Goal: Use online tool/utility: Utilize a website feature to perform a specific function

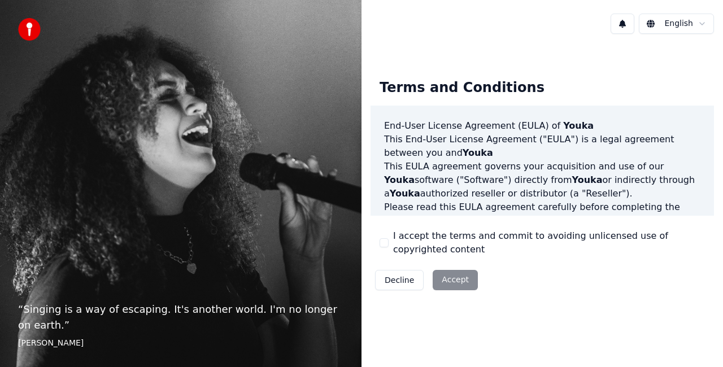
click at [385, 239] on button "I accept the terms and commit to avoiding unlicensed use of copyrighted content" at bounding box center [384, 243] width 9 height 9
click at [460, 280] on button "Accept" at bounding box center [455, 280] width 45 height 20
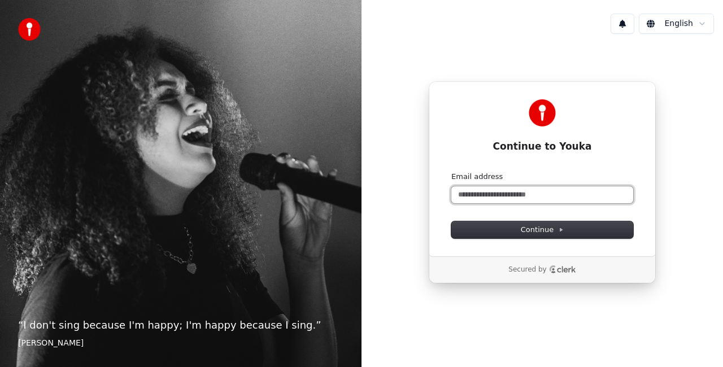
click at [560, 191] on input "Email address" at bounding box center [543, 195] width 182 height 17
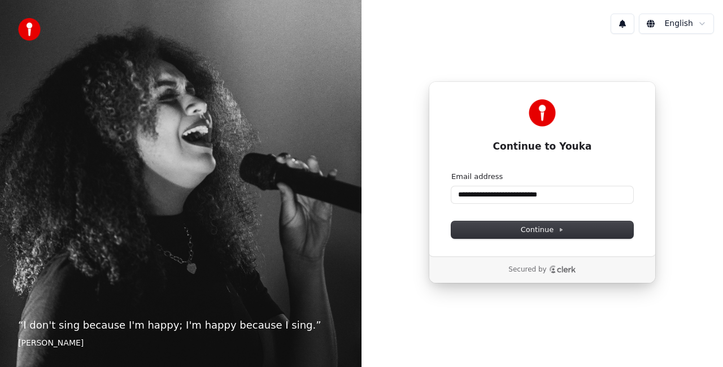
click at [580, 219] on form "**********" at bounding box center [543, 205] width 182 height 67
click at [579, 227] on button "Continue" at bounding box center [543, 230] width 182 height 17
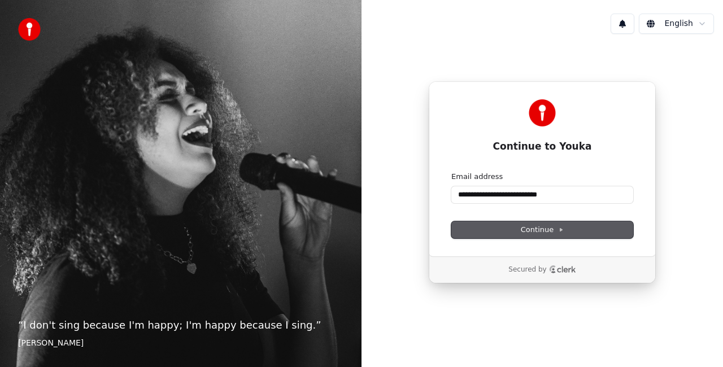
type input "**********"
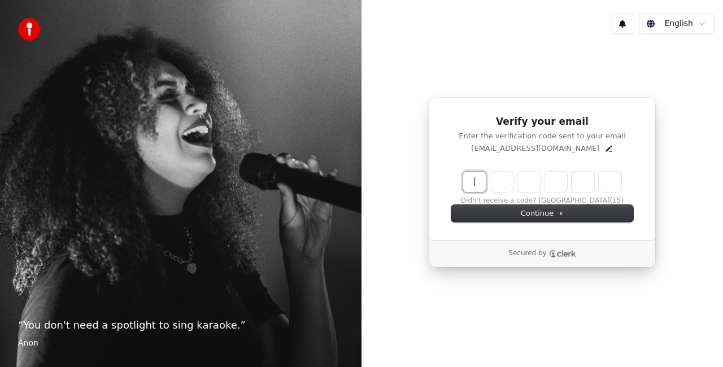
click at [472, 181] on input "Enter verification code" at bounding box center [553, 182] width 181 height 20
type input "******"
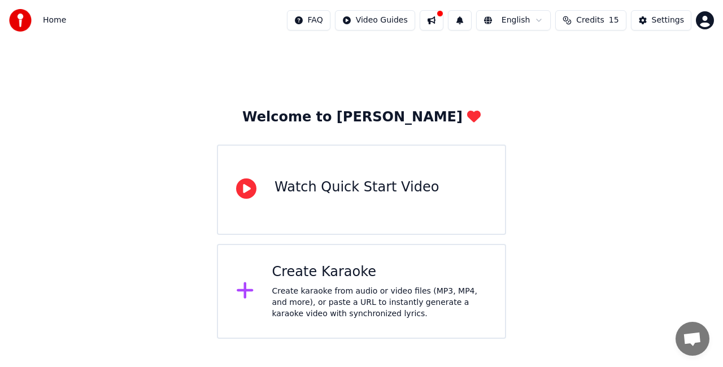
click at [393, 294] on div "Create karaoke from audio or video files (MP3, MP4, and more), or paste a URL t…" at bounding box center [379, 303] width 215 height 34
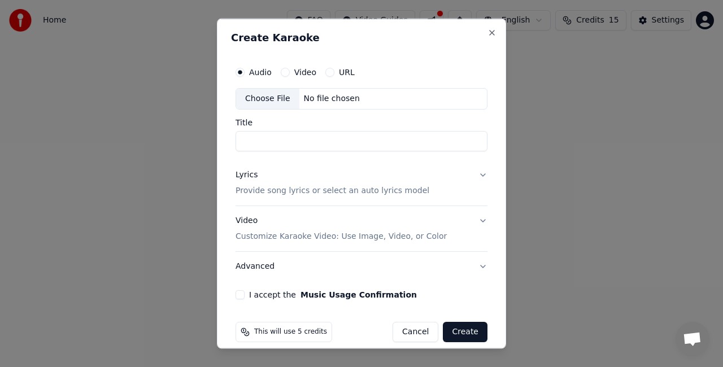
click at [297, 66] on div "Audio Video URL" at bounding box center [362, 72] width 252 height 23
click at [294, 69] on label "Video" at bounding box center [305, 72] width 22 height 8
click at [290, 69] on button "Video" at bounding box center [285, 72] width 9 height 9
click at [326, 72] on button "URL" at bounding box center [330, 72] width 9 height 9
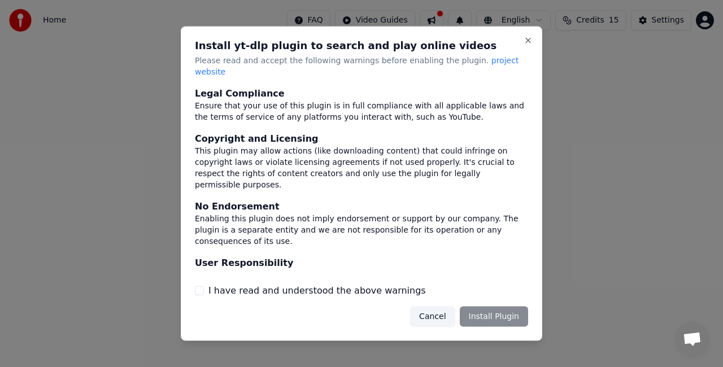
scroll to position [89, 0]
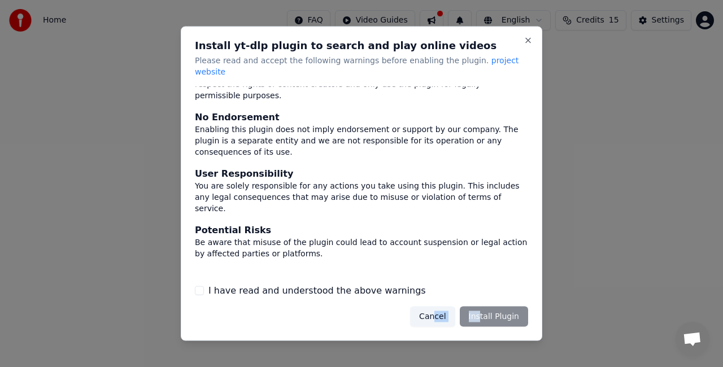
drag, startPoint x: 482, startPoint y: 319, endPoint x: 439, endPoint y: 306, distance: 45.3
click at [439, 306] on div "Cancel Install Plugin" at bounding box center [469, 316] width 118 height 20
click at [439, 306] on button "Cancel" at bounding box center [432, 316] width 45 height 20
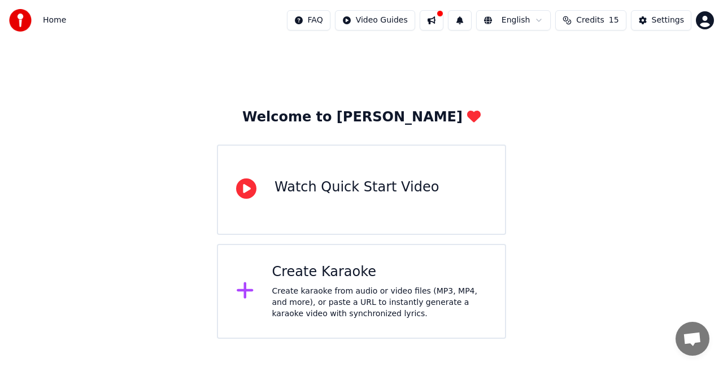
click at [390, 284] on div "Create Karaoke Create karaoke from audio or video files (MP3, MP4, and more), o…" at bounding box center [379, 291] width 215 height 57
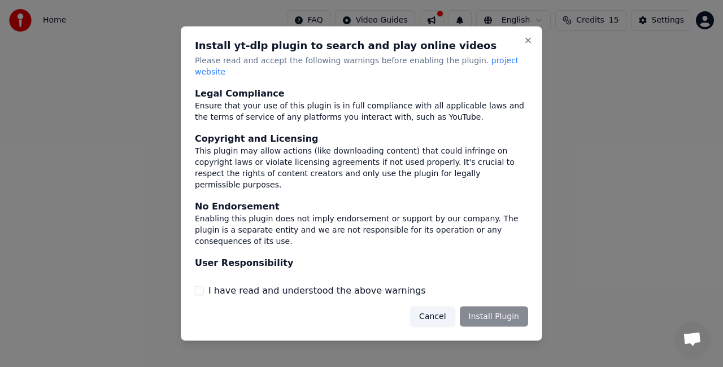
click at [448, 306] on button "Cancel" at bounding box center [432, 316] width 45 height 20
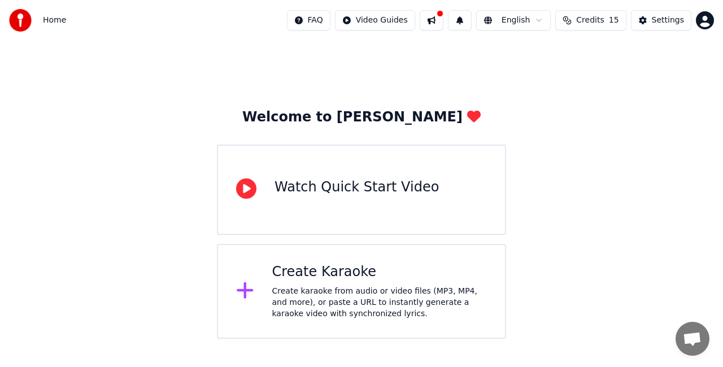
click at [300, 259] on div "Create Karaoke Create karaoke from audio or video files (MP3, MP4, and more), o…" at bounding box center [361, 291] width 289 height 95
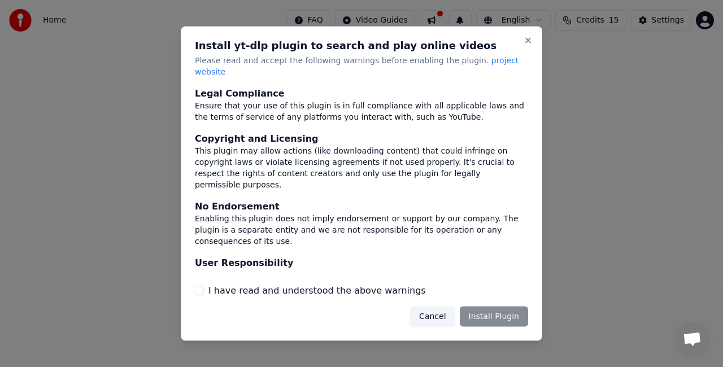
click at [204, 289] on div "I have read and understood the above warnings" at bounding box center [361, 291] width 333 height 14
click at [202, 287] on button "I have read and understood the above warnings" at bounding box center [199, 290] width 9 height 9
click at [486, 311] on button "Install Plugin" at bounding box center [494, 316] width 68 height 20
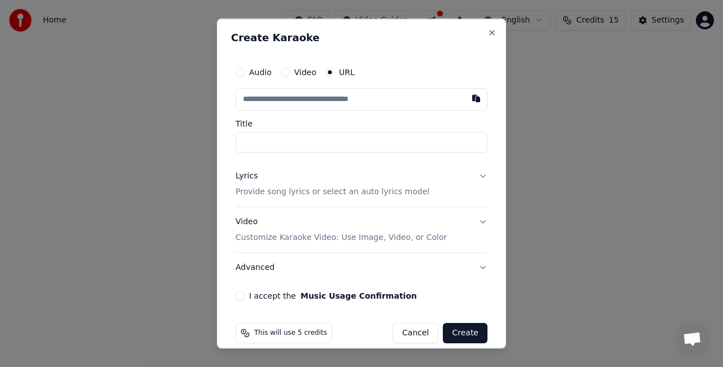
drag, startPoint x: 551, startPoint y: 366, endPoint x: 583, endPoint y: 3, distance: 364.3
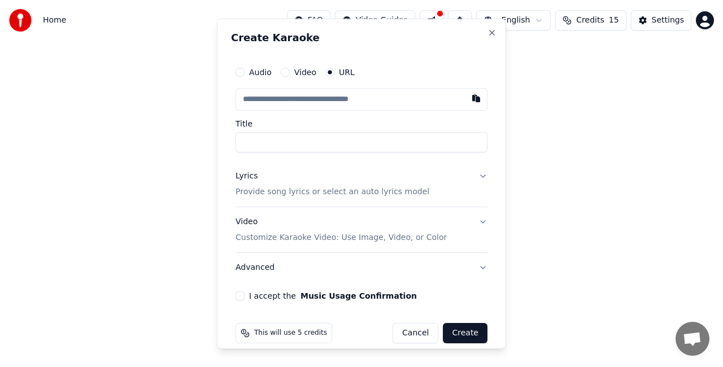
click at [583, 3] on html "Home FAQ Video Guides English Credits 15 Settings Welcome to Youka Watch Quick …" at bounding box center [361, 169] width 723 height 339
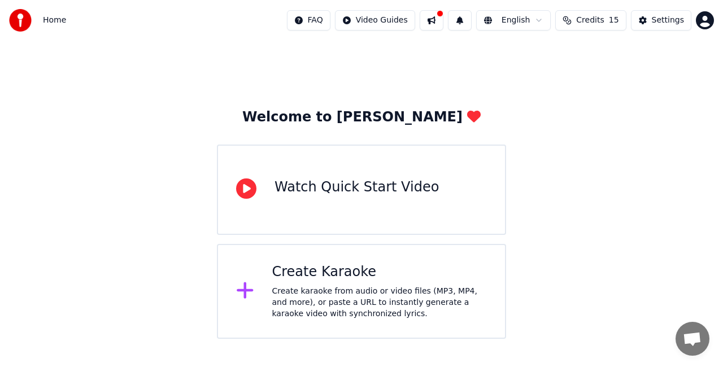
click at [396, 276] on div "Create Karaoke" at bounding box center [379, 272] width 215 height 18
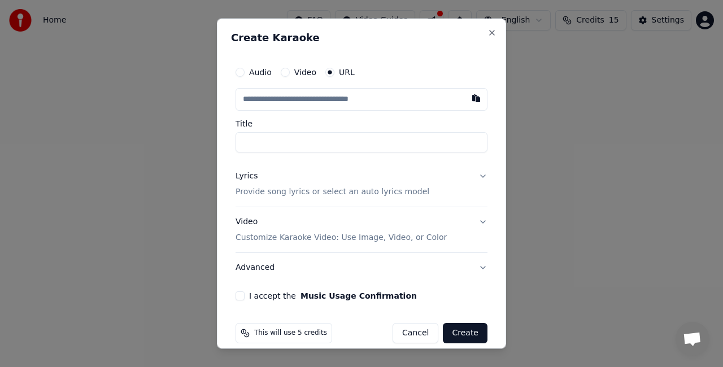
paste input "**********"
click at [338, 93] on input "**********" at bounding box center [362, 99] width 252 height 23
type input "**********"
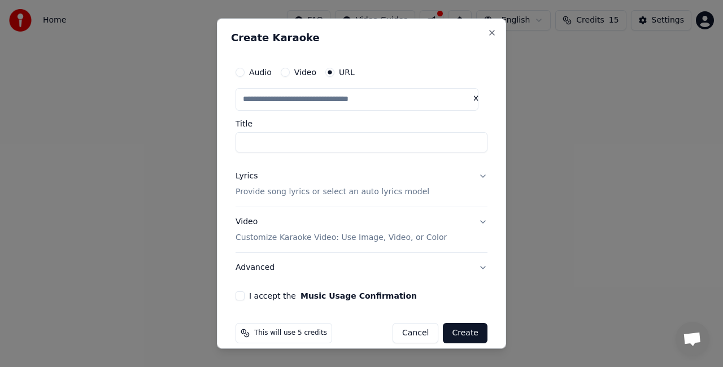
click at [350, 135] on input "Title" at bounding box center [362, 142] width 252 height 20
type input "**********"
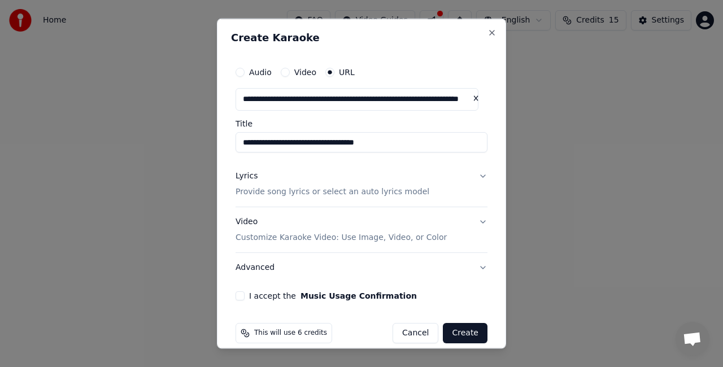
type input "**********"
click at [457, 333] on button "Create" at bounding box center [465, 333] width 45 height 20
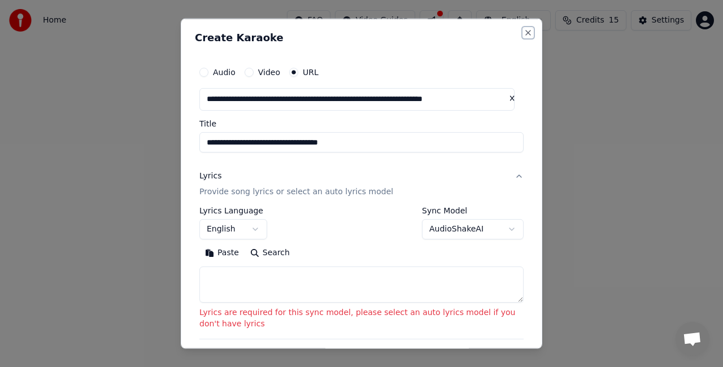
click at [524, 31] on button "Close" at bounding box center [528, 32] width 9 height 9
select select
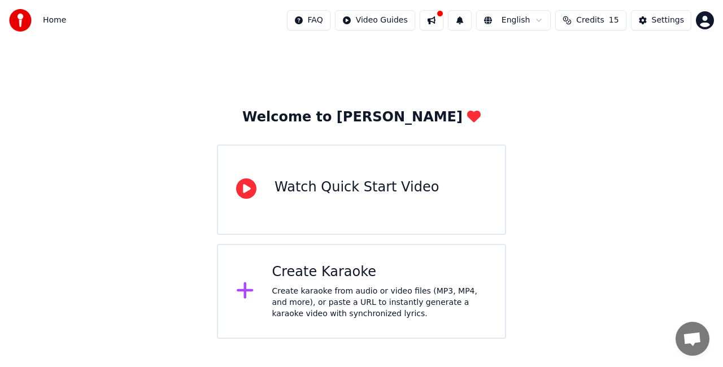
click at [300, 292] on div "Create karaoke from audio or video files (MP3, MP4, and more), or paste a URL t…" at bounding box center [379, 303] width 215 height 34
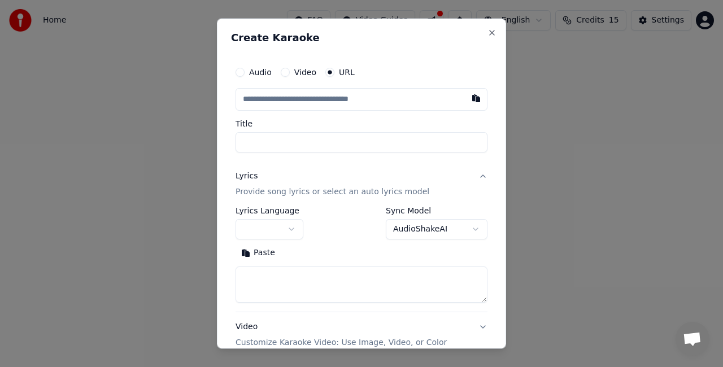
click at [258, 74] on label "Audio" at bounding box center [260, 72] width 23 height 8
click at [245, 74] on button "Audio" at bounding box center [240, 72] width 9 height 9
click at [288, 74] on button "Video" at bounding box center [285, 72] width 9 height 9
click at [488, 30] on button "Close" at bounding box center [492, 32] width 9 height 9
select select
